Goal: Navigation & Orientation: Find specific page/section

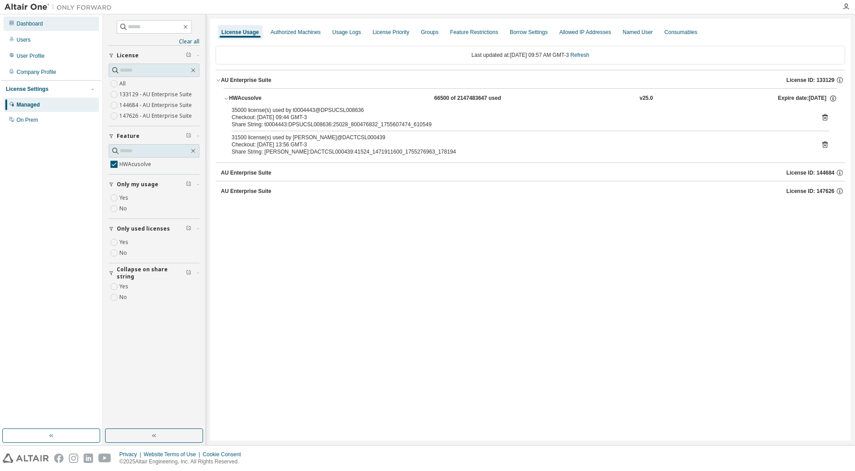
click at [65, 25] on div "Dashboard" at bounding box center [51, 24] width 95 height 14
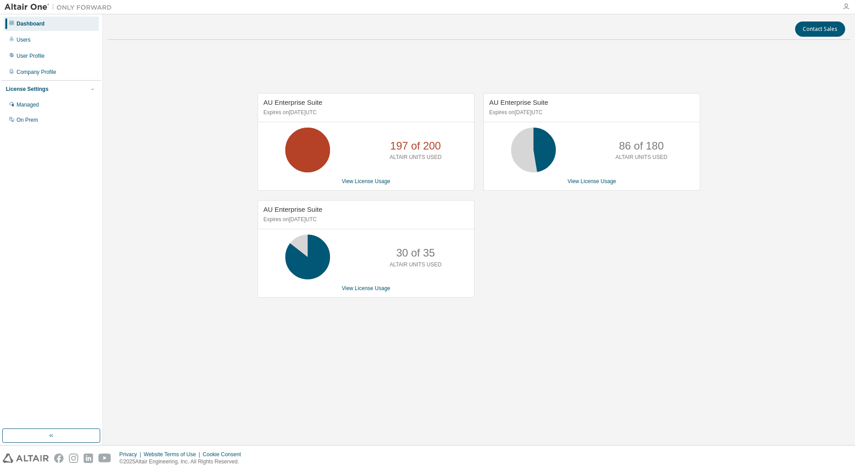
click at [845, 4] on icon "button" at bounding box center [846, 6] width 7 height 7
